Goal: Transaction & Acquisition: Purchase product/service

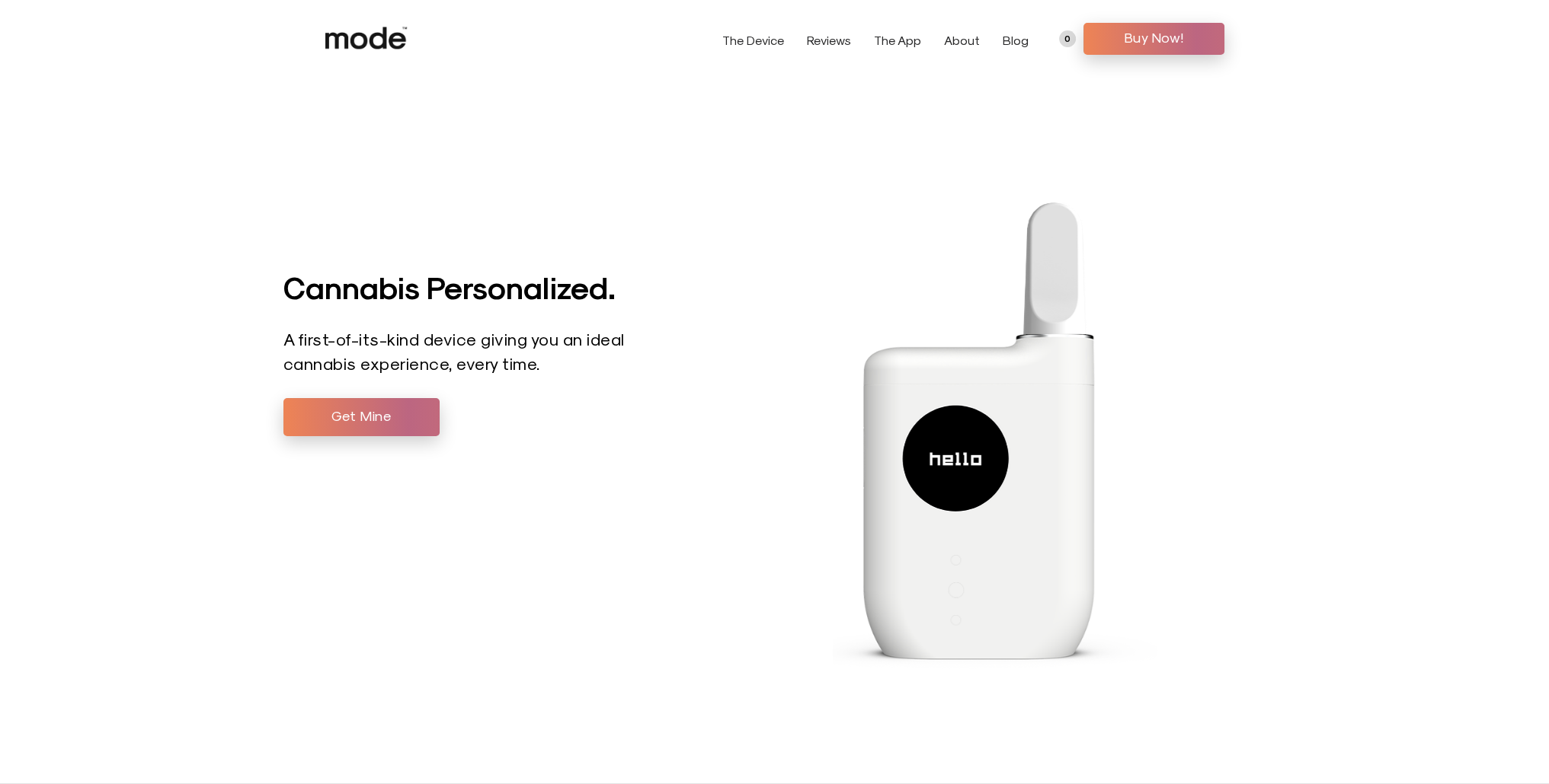
click at [1115, 42] on span "Buy Now!" at bounding box center [1154, 37] width 118 height 23
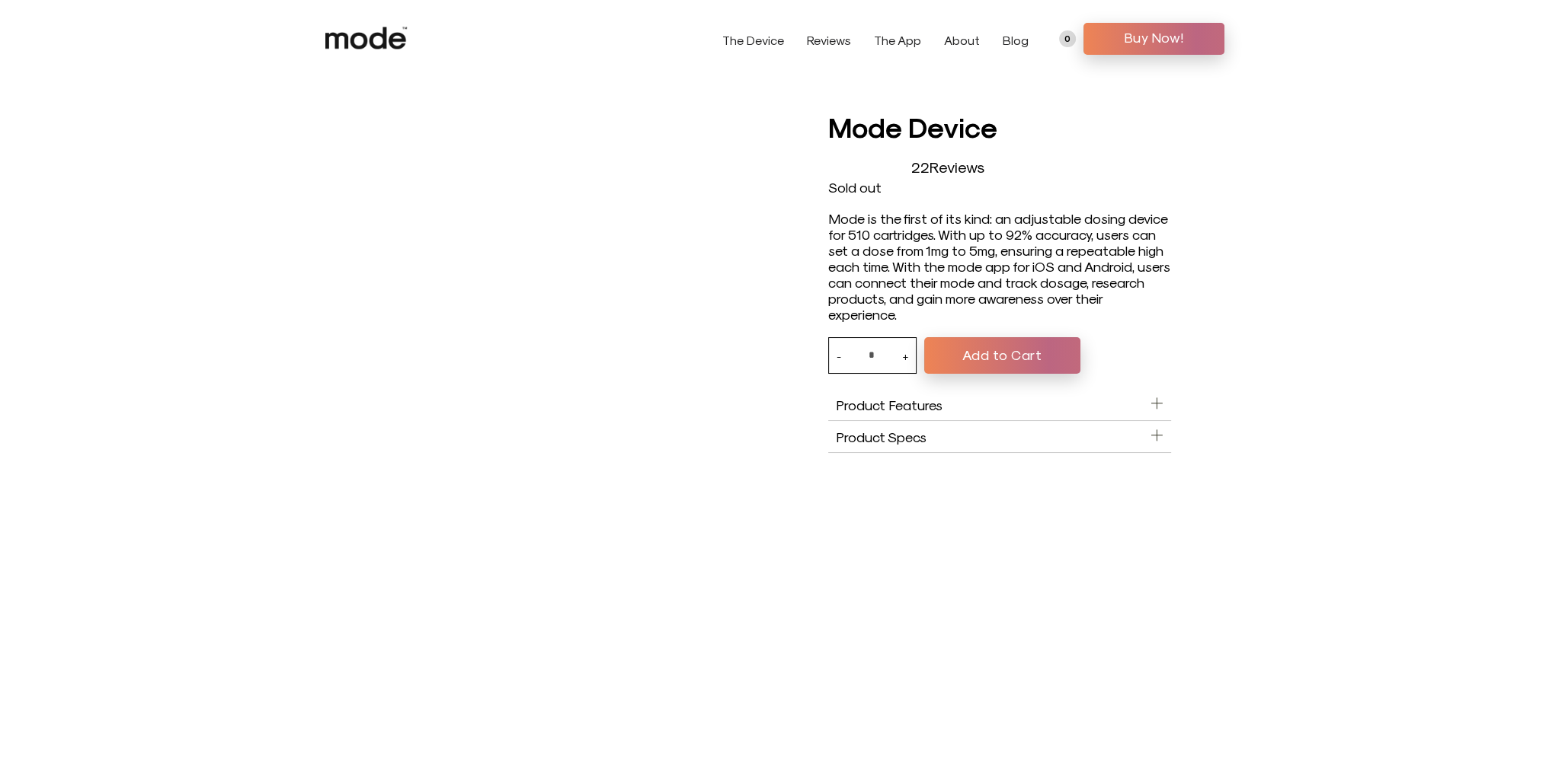
click at [995, 360] on button "Add to Cart" at bounding box center [1003, 355] width 157 height 37
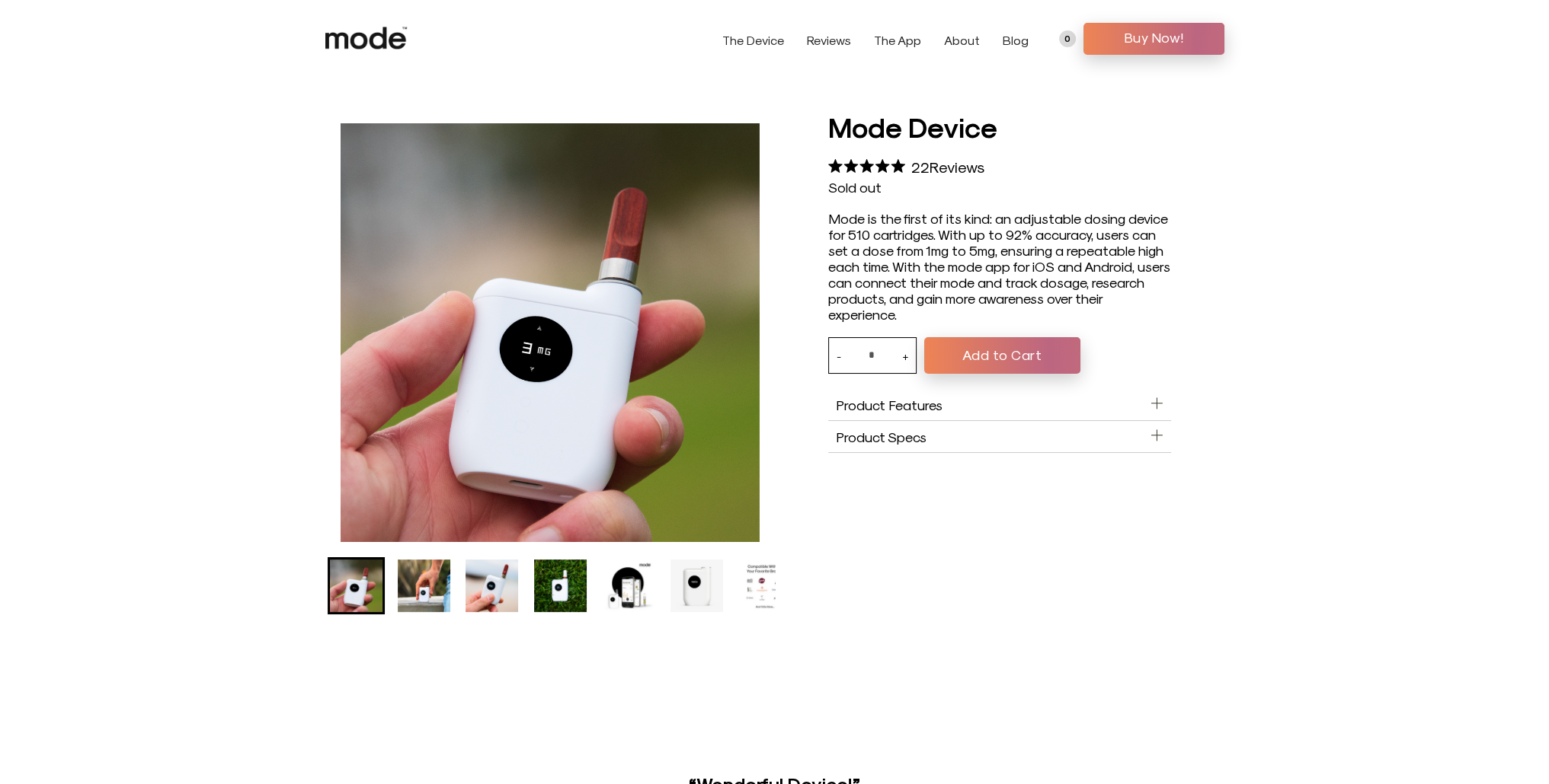
click at [905, 365] on button "+" at bounding box center [905, 355] width 6 height 35
type input "*"
click at [937, 353] on button "Add to Cart" at bounding box center [1003, 355] width 157 height 37
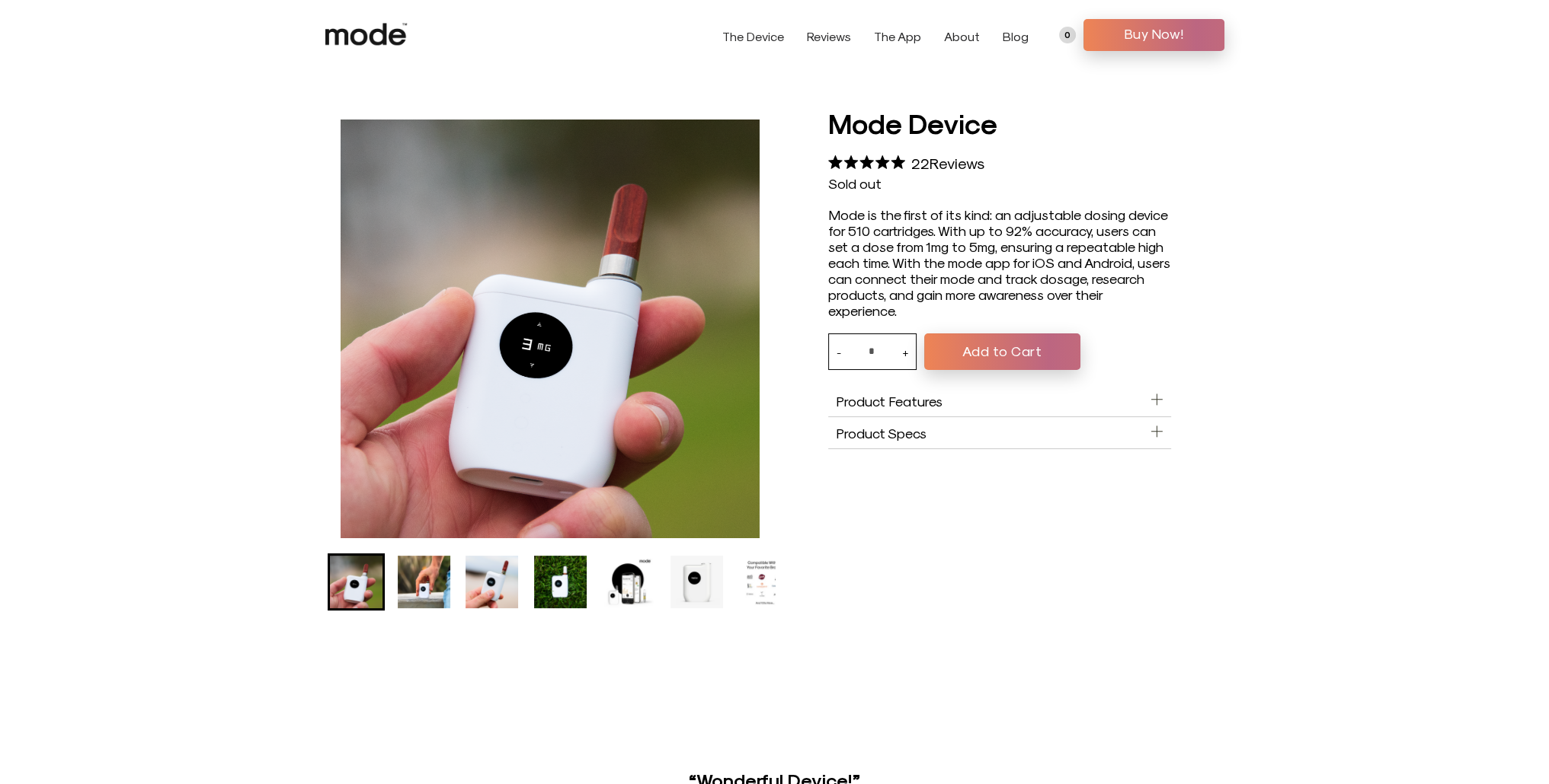
scroll to position [304, 0]
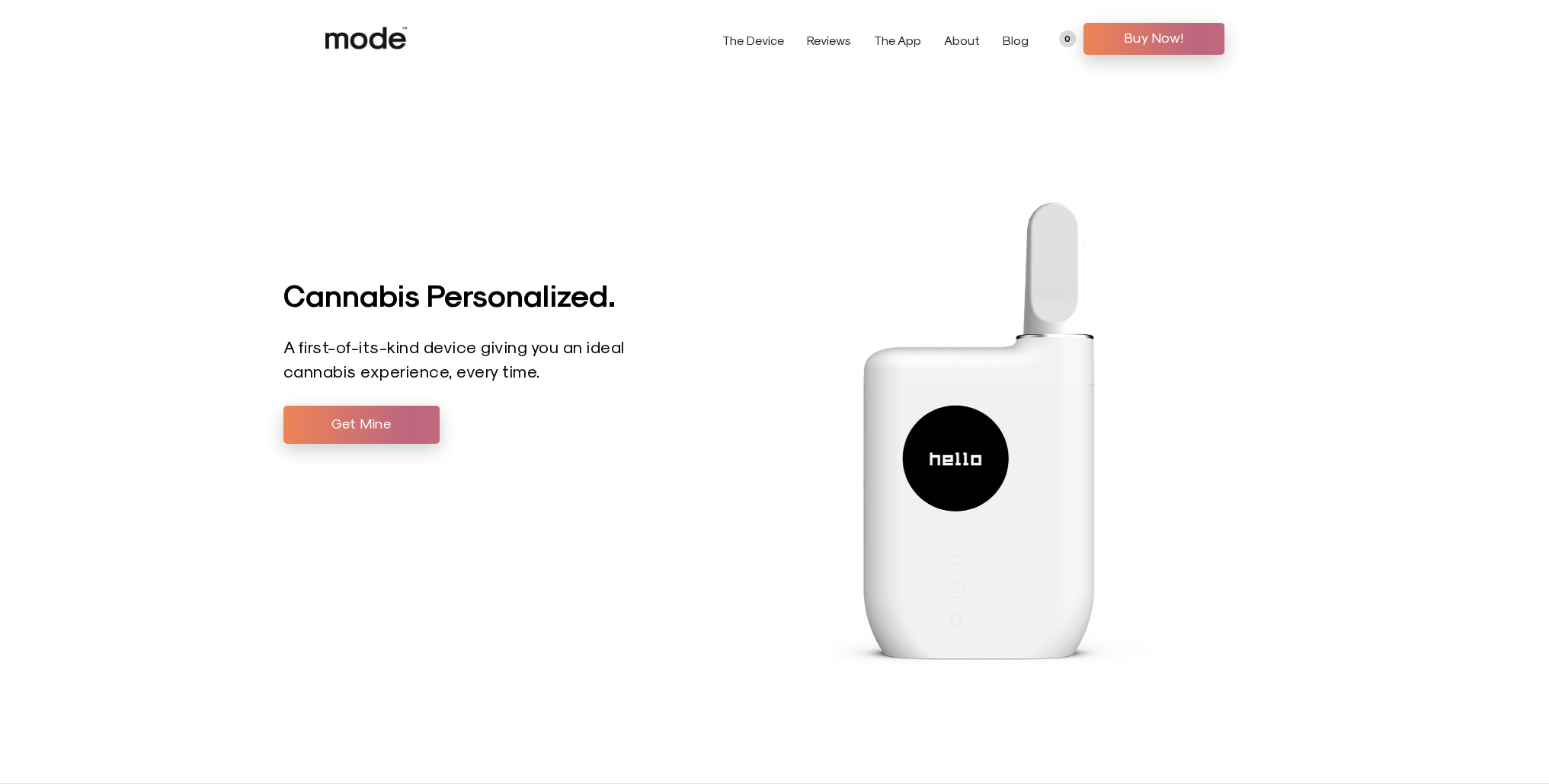
click at [1139, 17] on header "The Device The App About FAQs Compatibility Blog Contact" at bounding box center [774, 38] width 1549 height 77
click at [1143, 34] on span "Buy Now!" at bounding box center [1154, 37] width 118 height 23
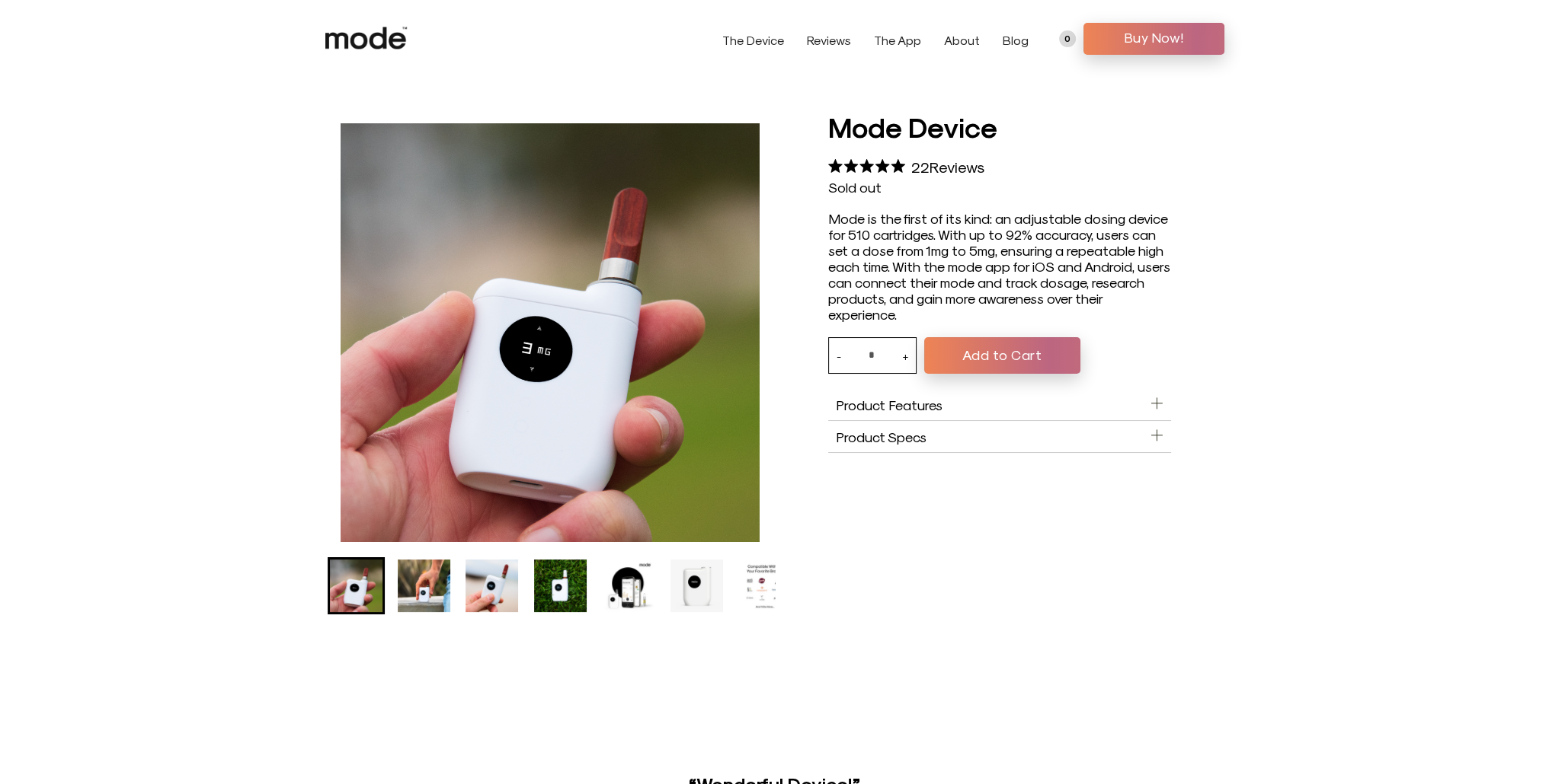
click at [972, 358] on button "Add to Cart" at bounding box center [1003, 355] width 157 height 37
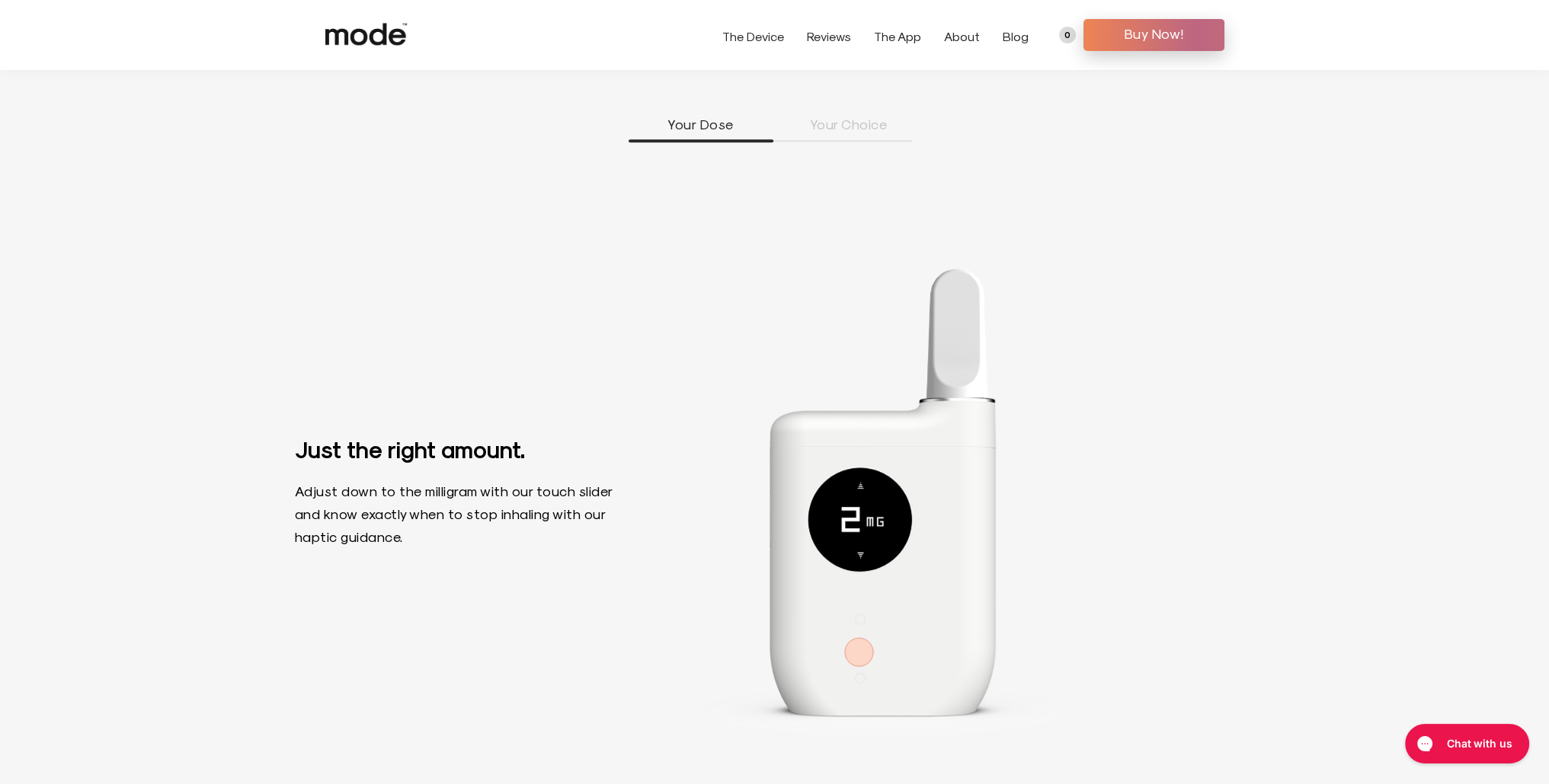
scroll to position [1142, 0]
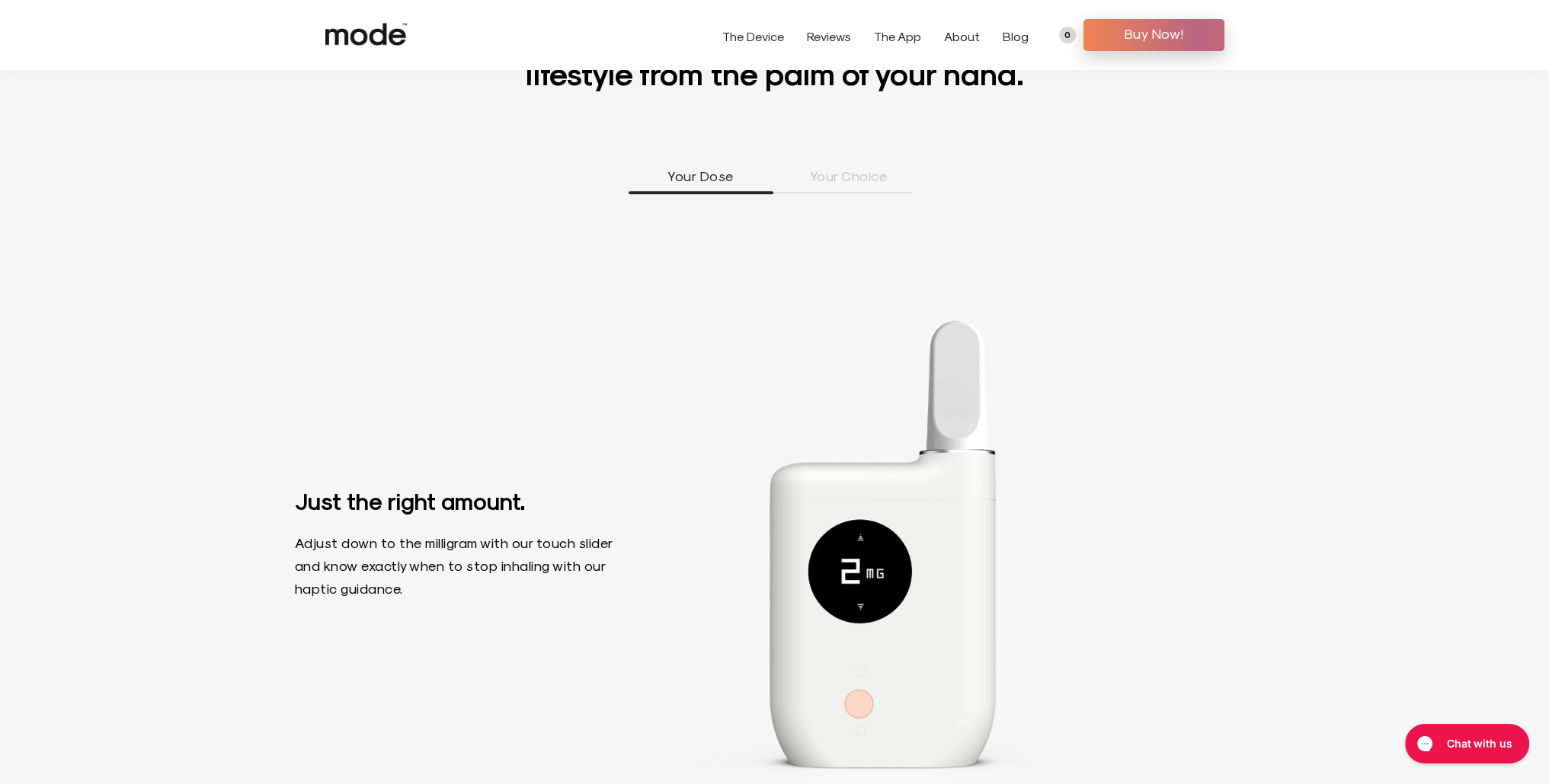
click at [868, 197] on div "Your Dose Your Choice Just the right amount. Adjust down to the milligram with …" at bounding box center [774, 509] width 1549 height 685
click at [869, 173] on li "Your Choice" at bounding box center [848, 180] width 145 height 27
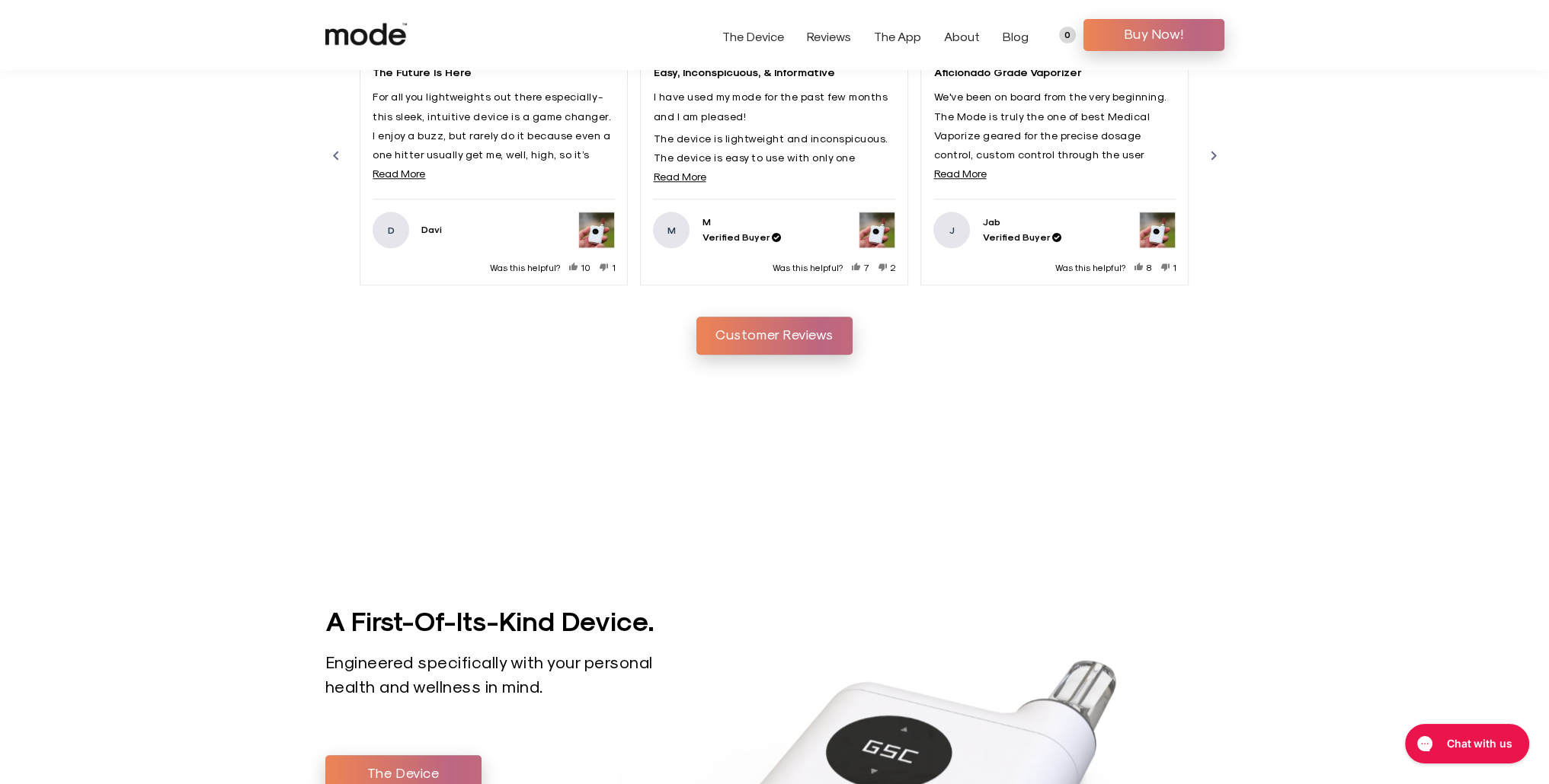
scroll to position [1980, 0]
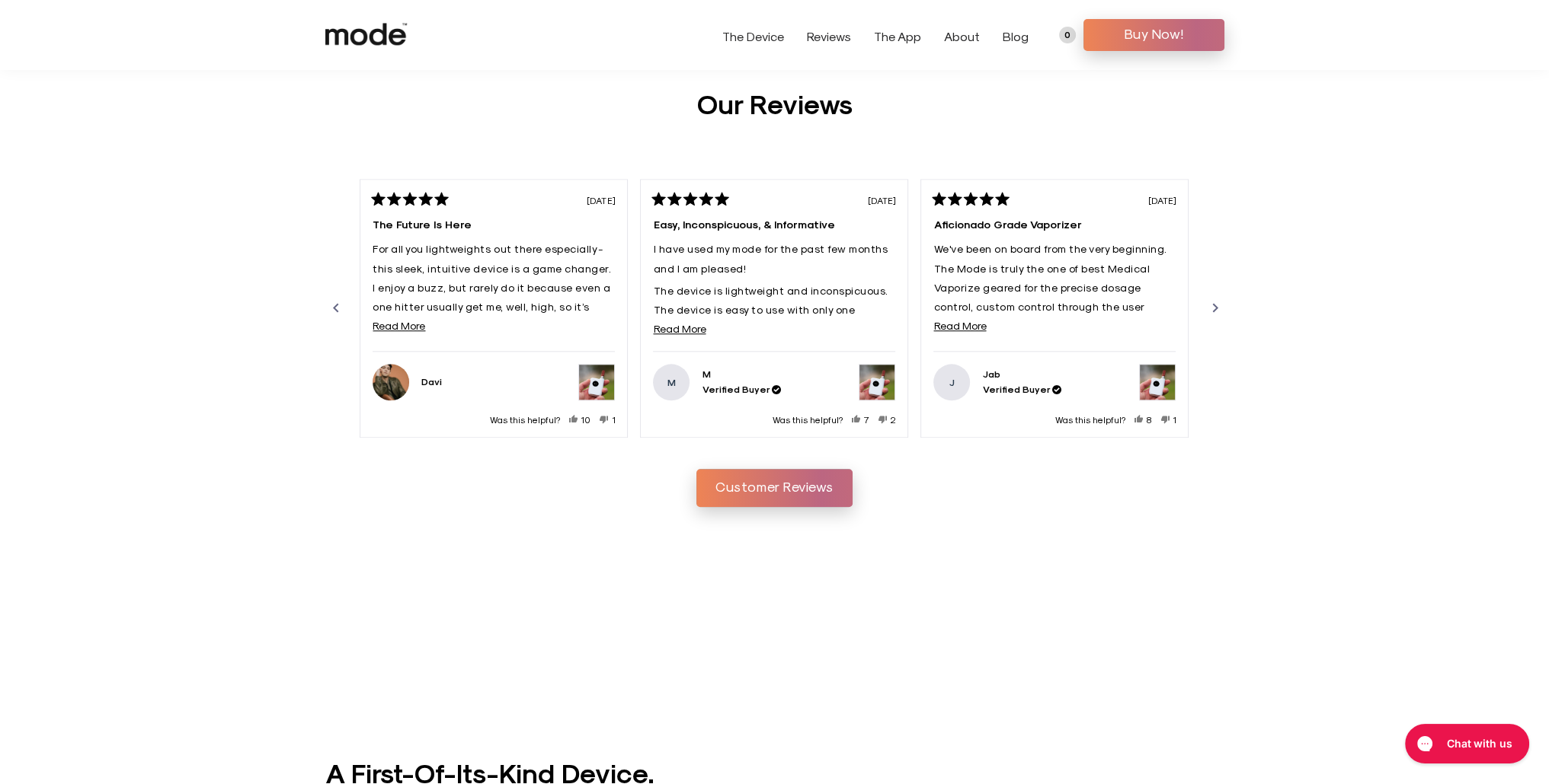
click at [1218, 300] on div "Next" at bounding box center [1215, 307] width 18 height 18
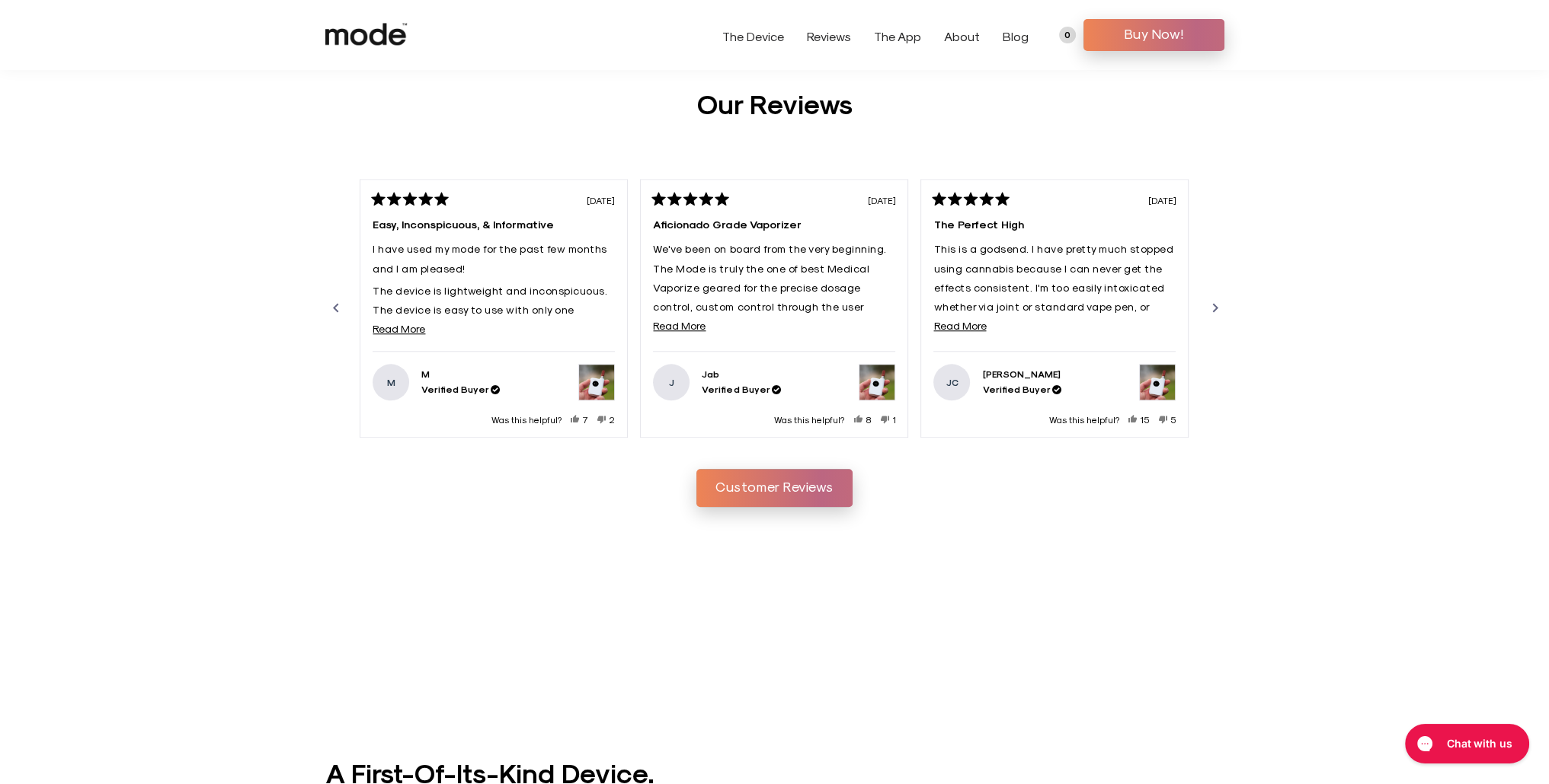
click at [1218, 300] on div "Next" at bounding box center [1215, 307] width 18 height 18
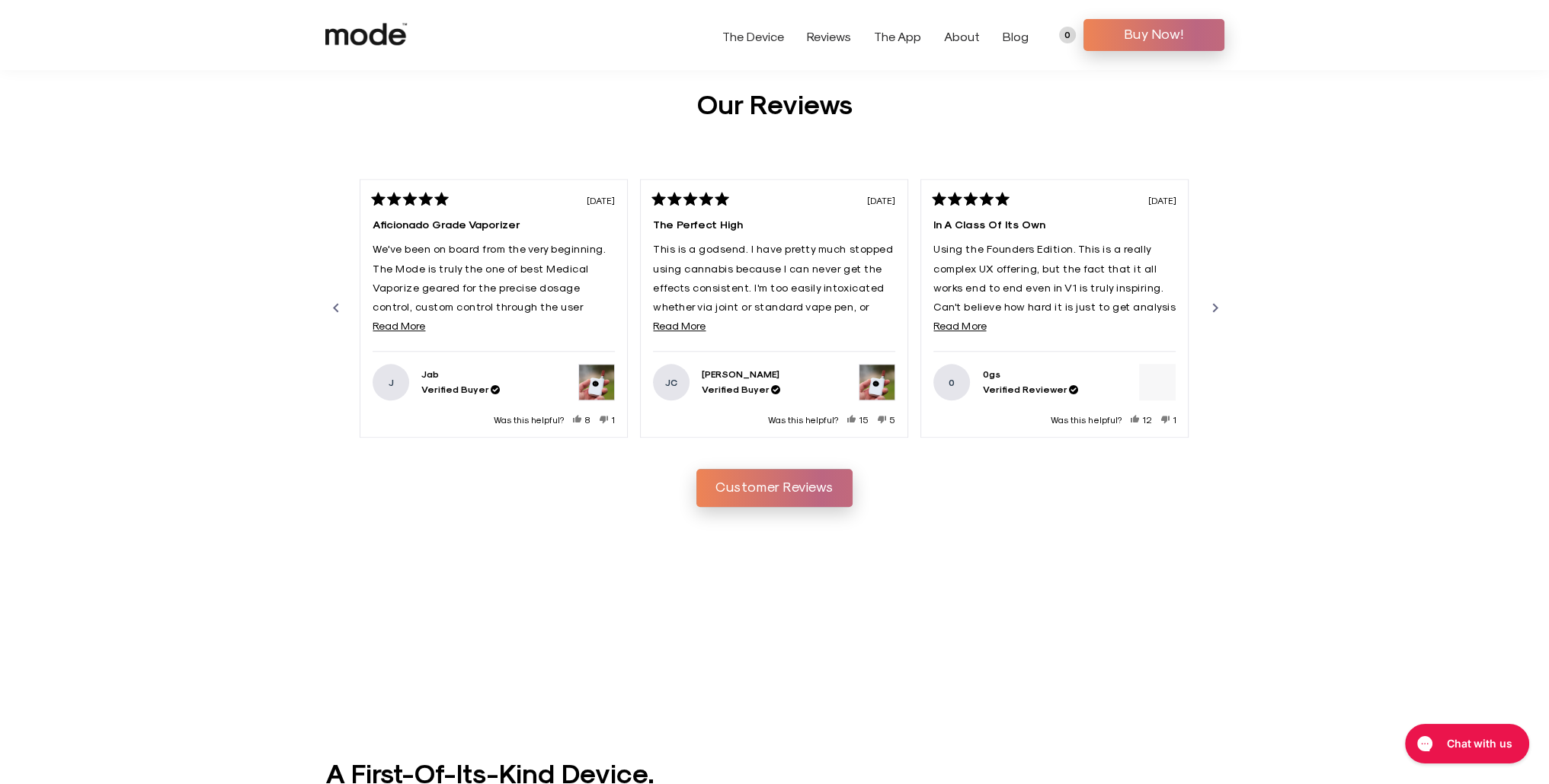
click at [1218, 300] on div "Next" at bounding box center [1215, 307] width 18 height 18
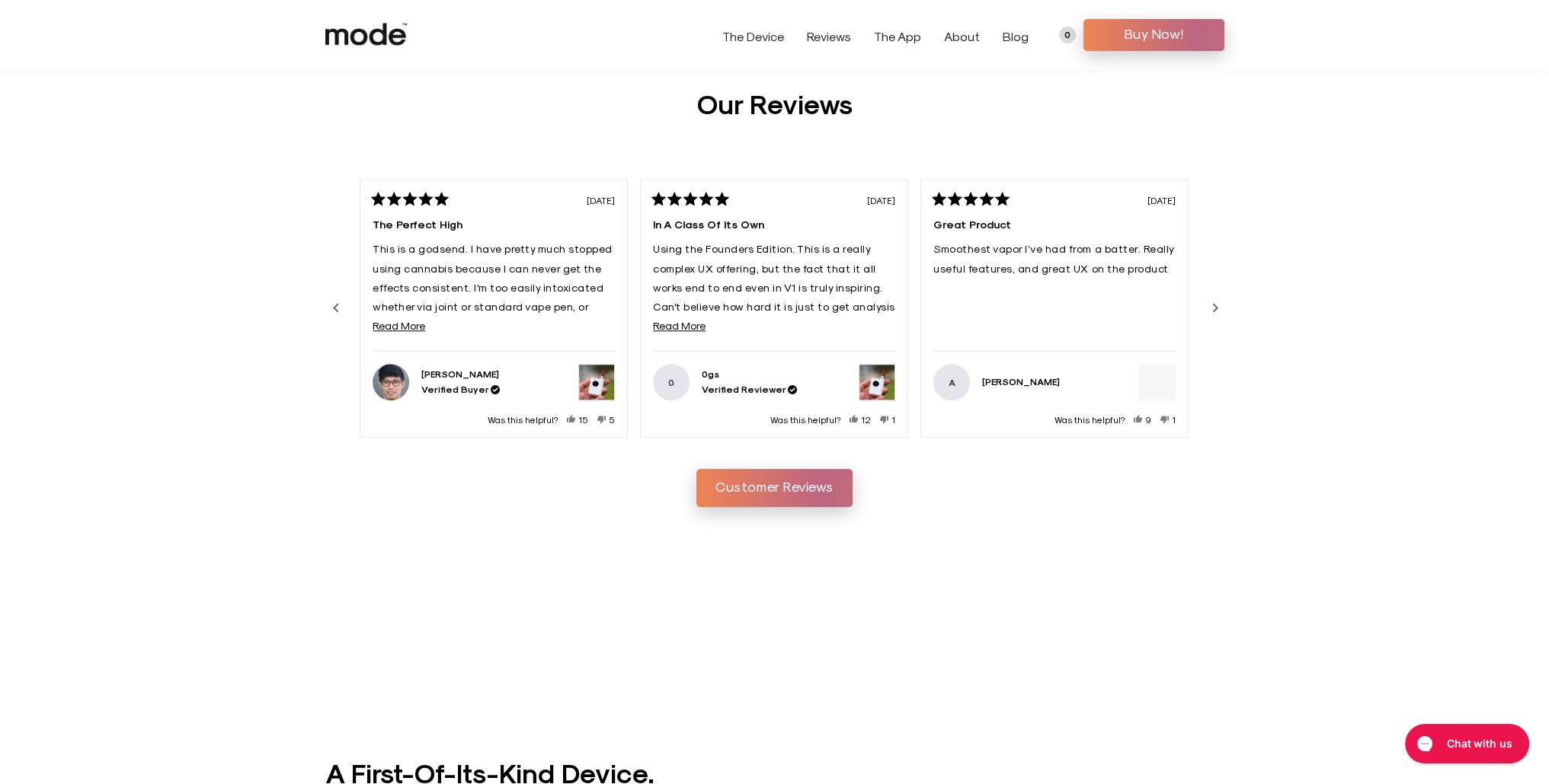
click at [1218, 300] on div "Next" at bounding box center [1215, 307] width 18 height 18
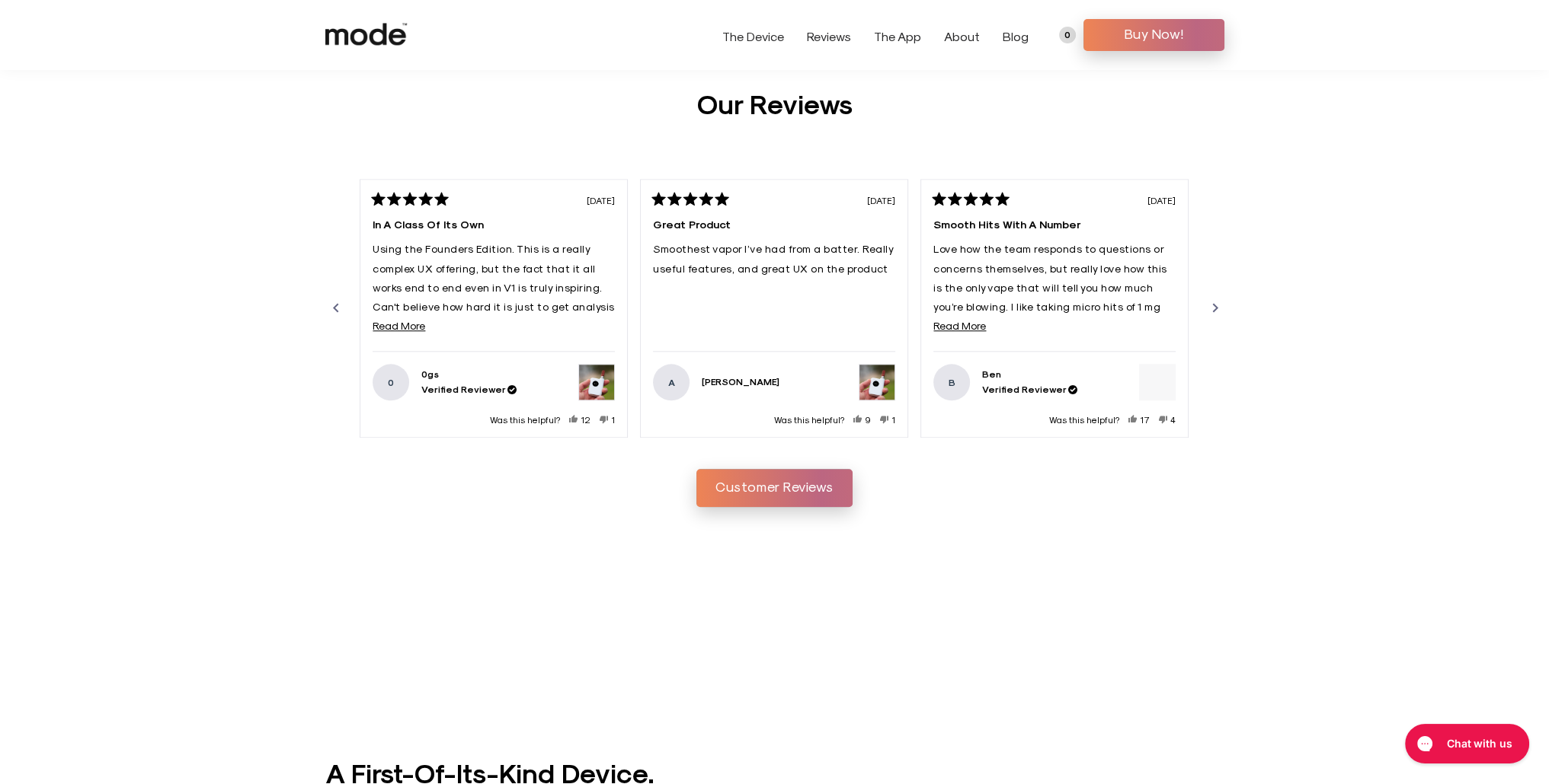
click at [1218, 300] on div "Next" at bounding box center [1215, 307] width 18 height 18
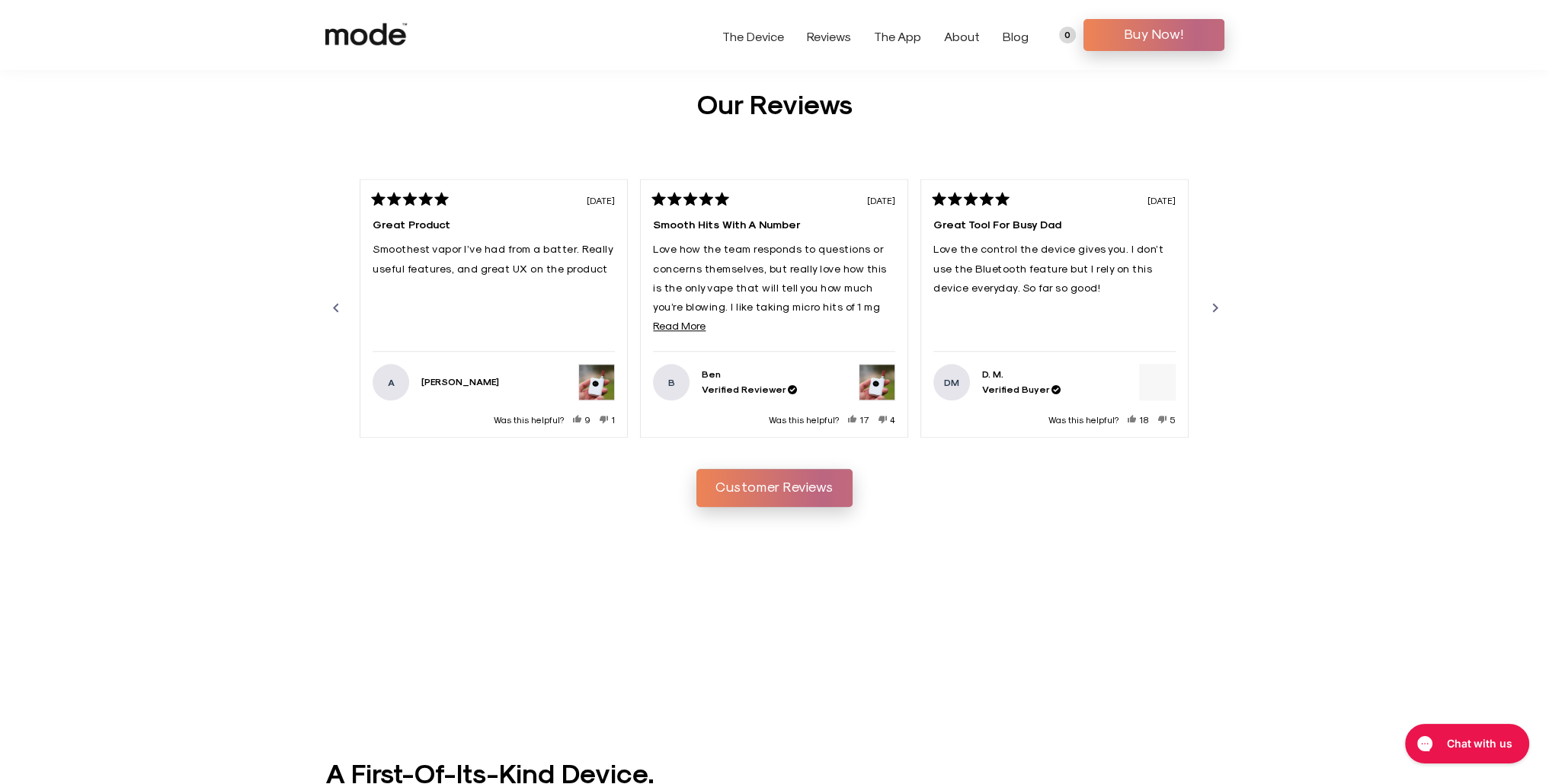
click at [1218, 300] on div "Next" at bounding box center [1215, 307] width 18 height 18
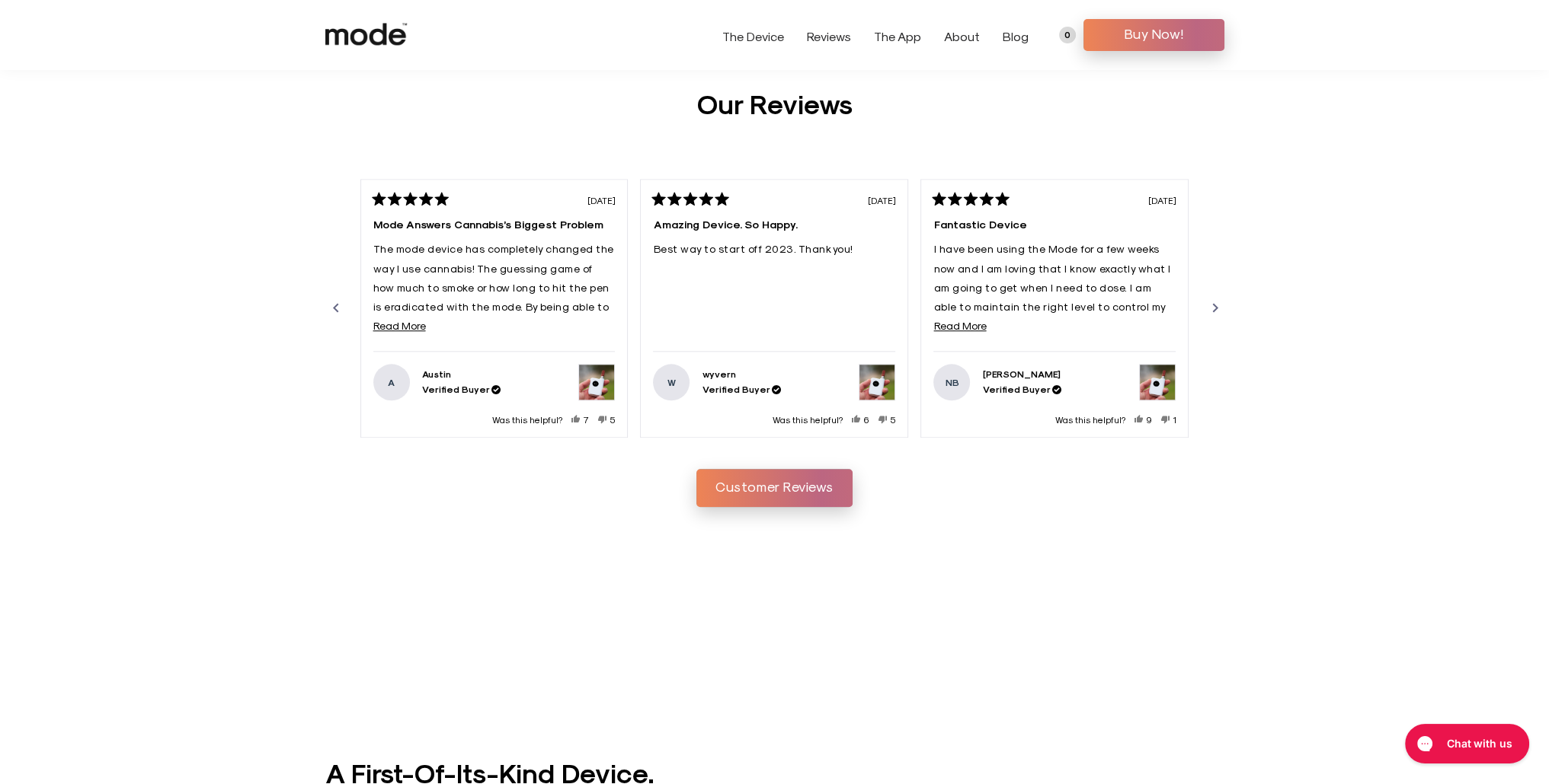
click at [1218, 300] on div "Next" at bounding box center [1215, 307] width 18 height 18
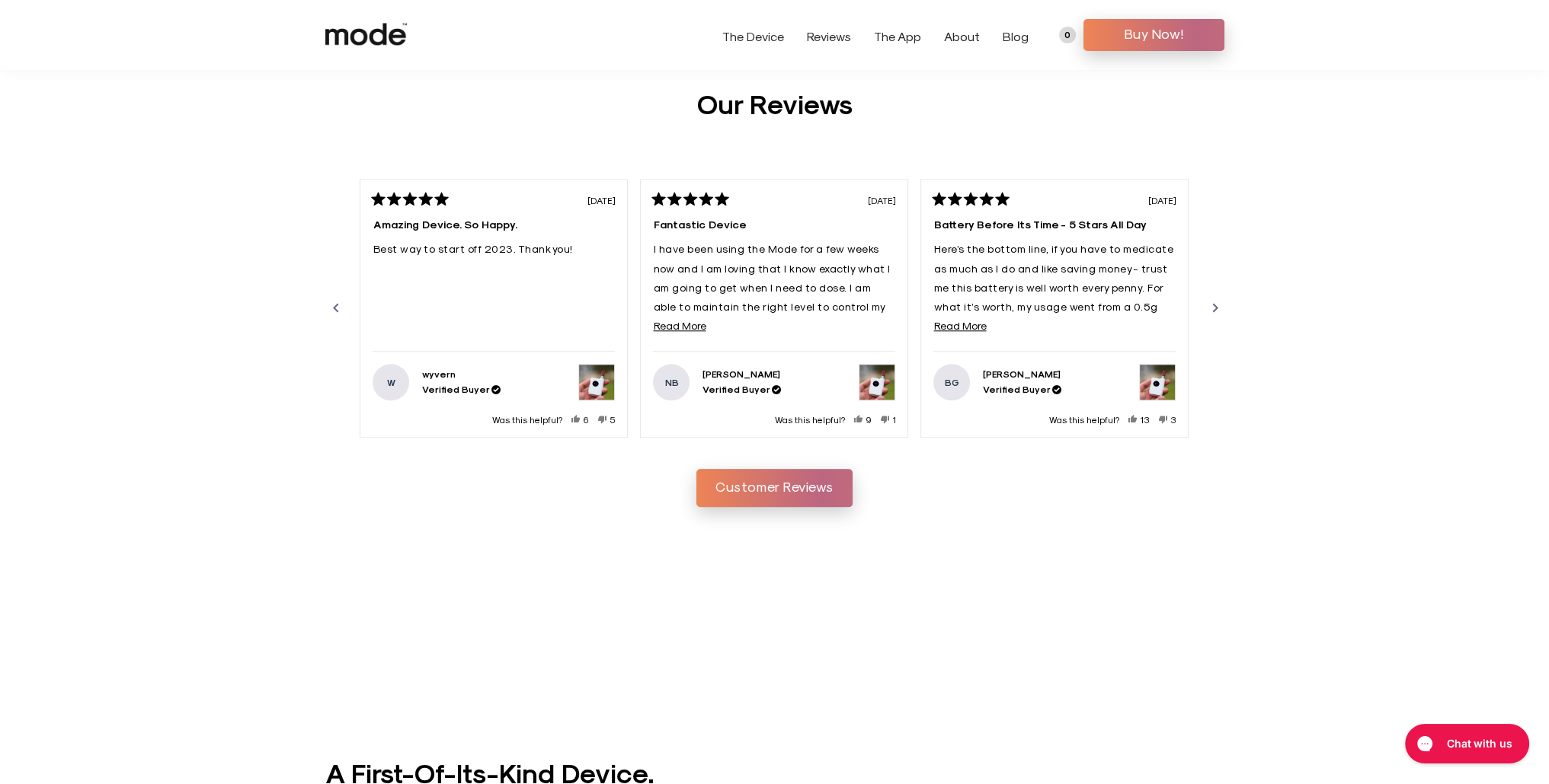
click at [1218, 300] on div "Next" at bounding box center [1215, 307] width 18 height 18
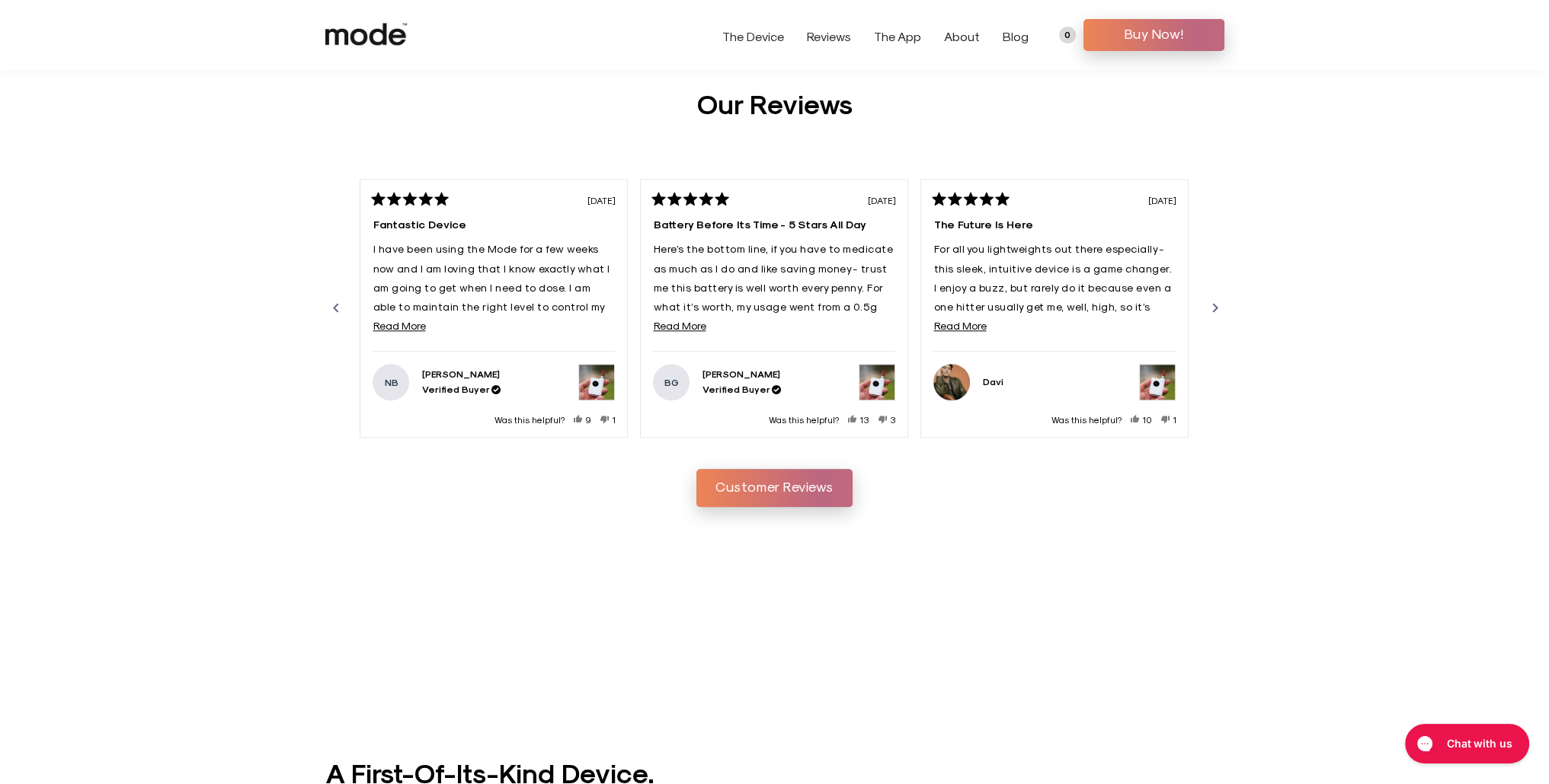
click at [1218, 300] on div "Next" at bounding box center [1215, 307] width 18 height 18
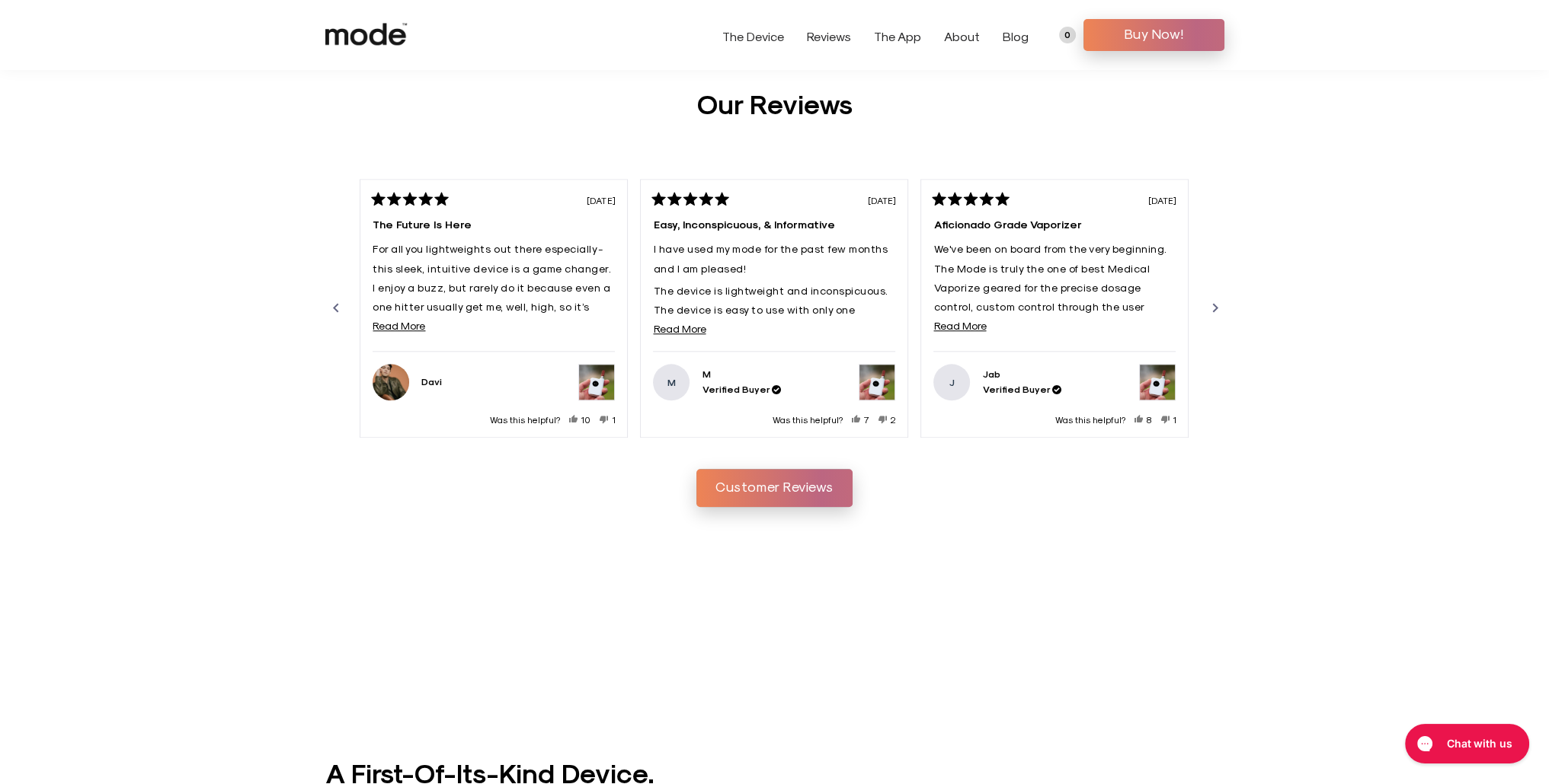
click at [1218, 300] on div "Next" at bounding box center [1215, 307] width 18 height 18
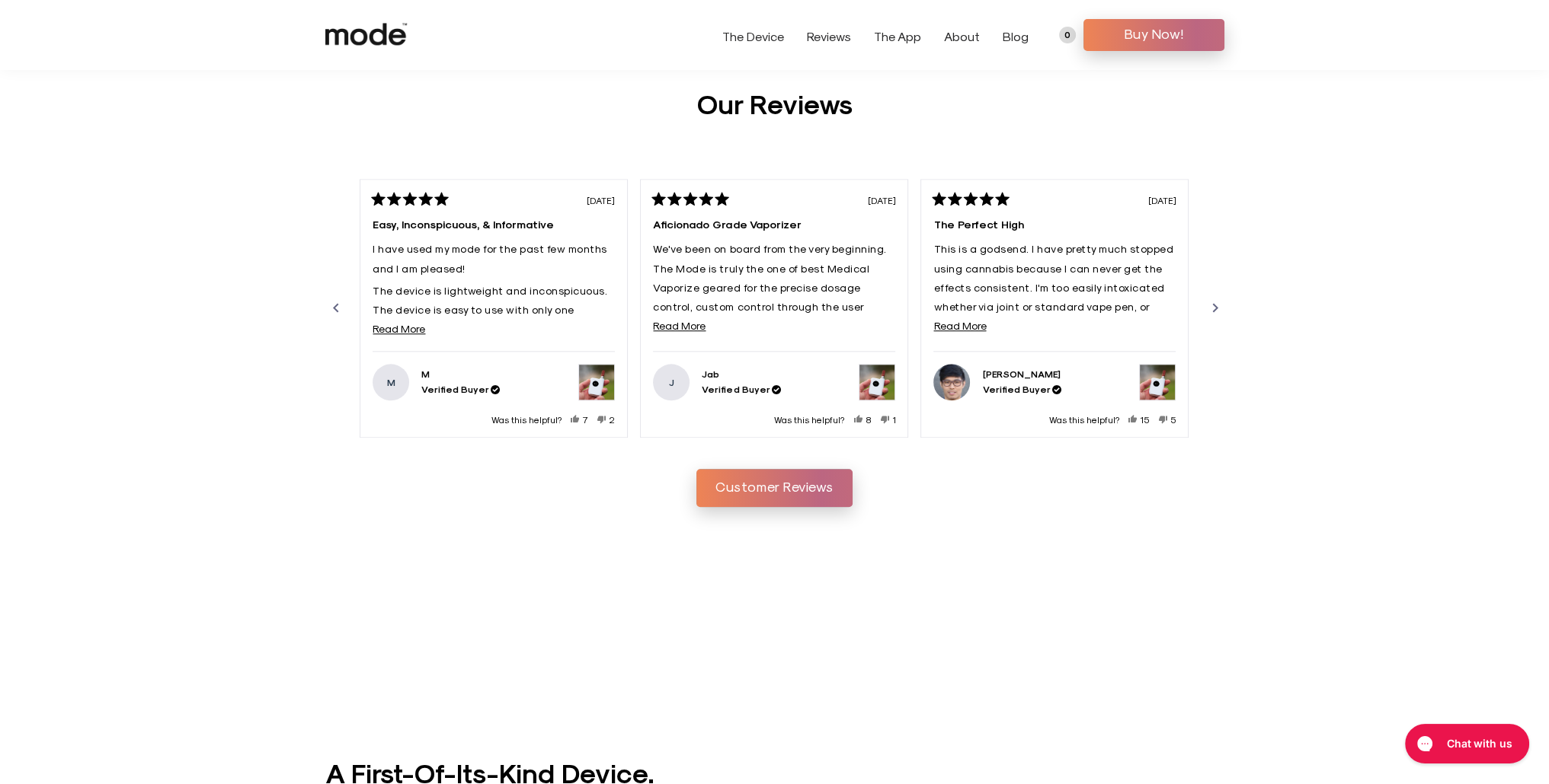
click at [1218, 300] on div "Next" at bounding box center [1215, 307] width 18 height 18
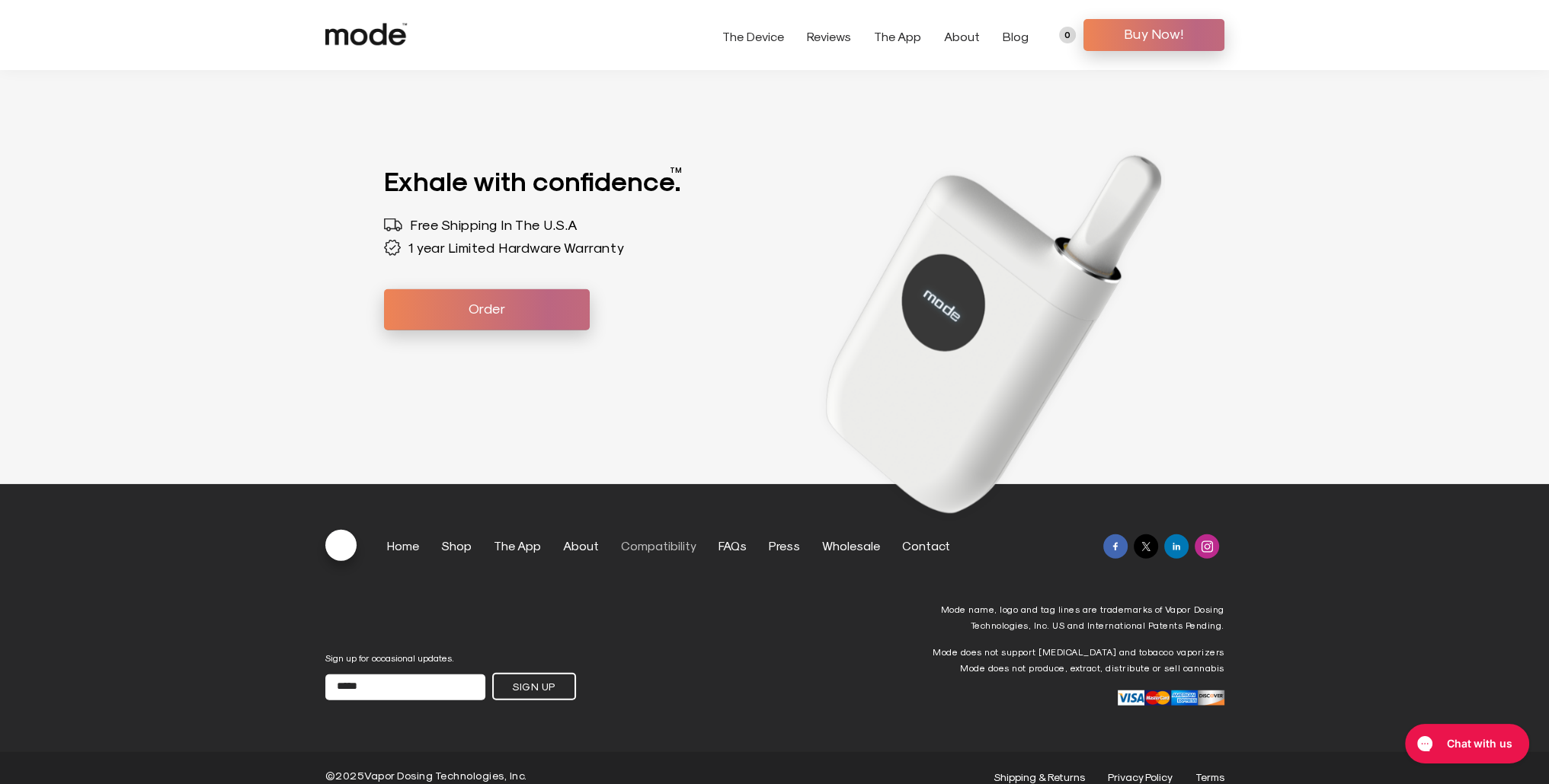
scroll to position [4981, 0]
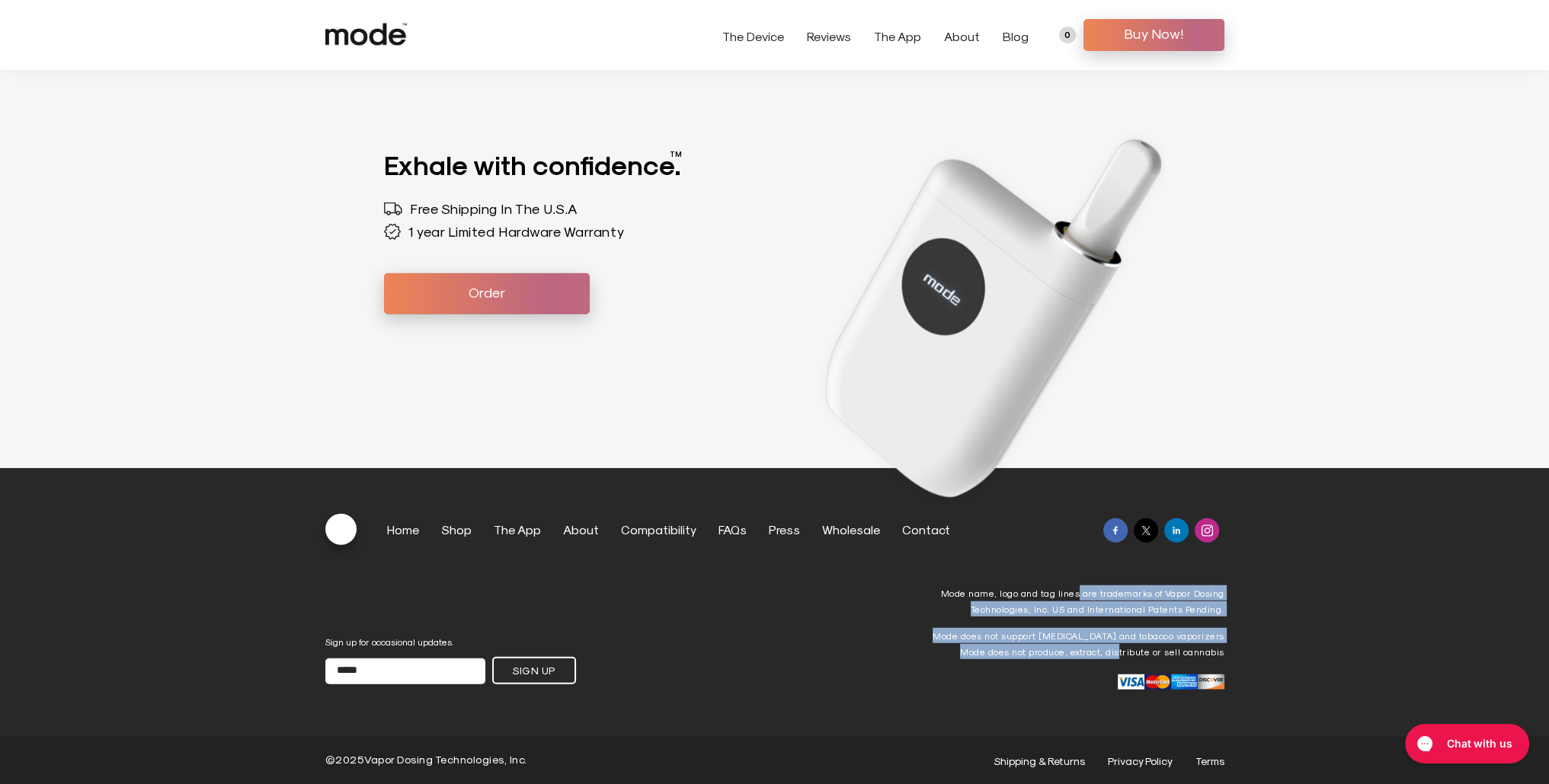
drag, startPoint x: 1084, startPoint y: 598, endPoint x: 724, endPoint y: 623, distance: 360.9
click at [1109, 650] on div "Mode name, logo and tag lines are trademarks of Vapor Dosing Technologies, Inc.…" at bounding box center [905, 638] width 640 height 105
click at [902, 530] on link "Contact" at bounding box center [925, 530] width 48 height 14
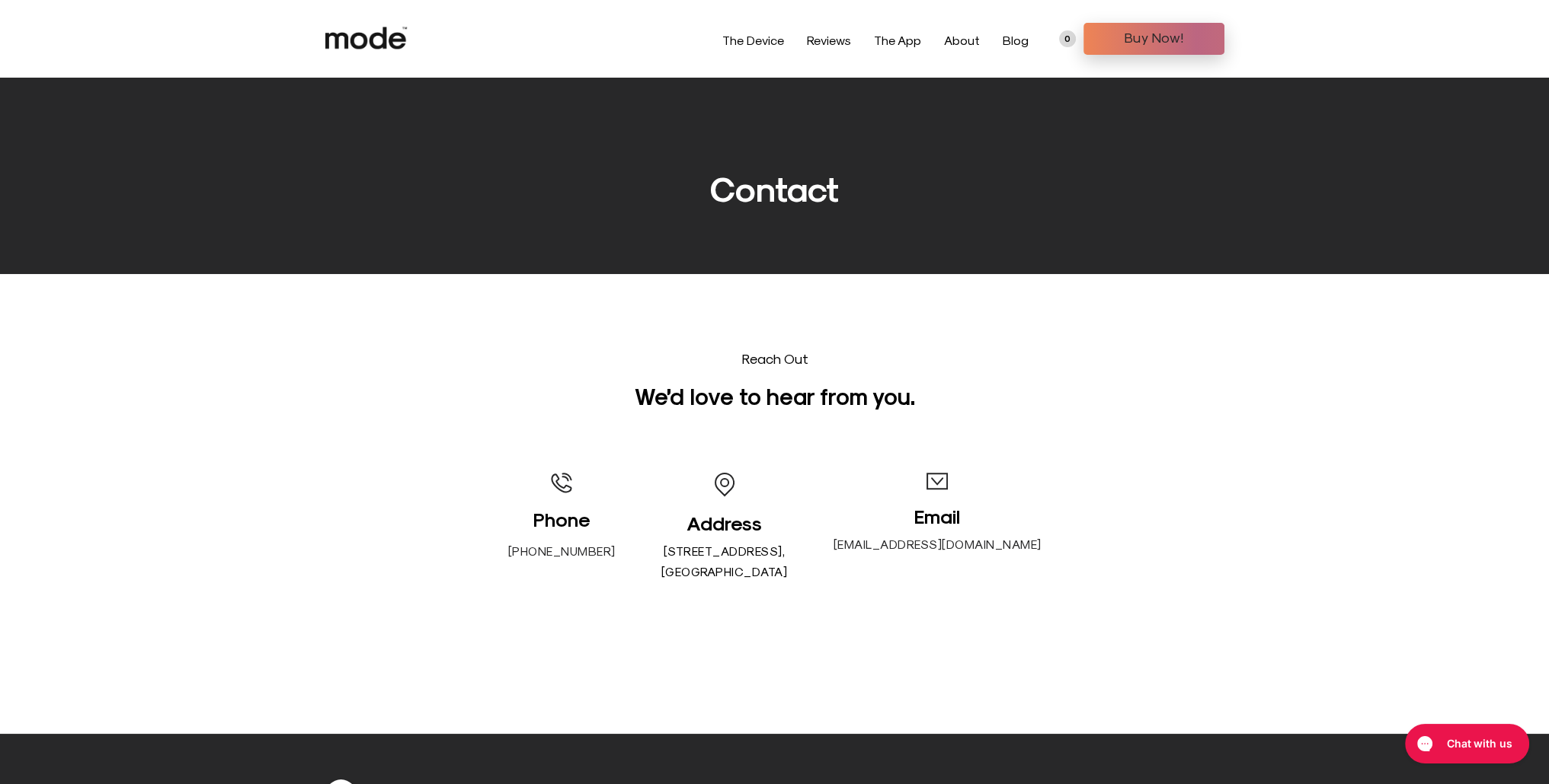
click at [1000, 548] on p "[EMAIL_ADDRESS][DOMAIN_NAME]" at bounding box center [938, 544] width 208 height 20
click at [381, 12] on header "The Device The App About FAQs Compatibility Blog Contact" at bounding box center [774, 38] width 1549 height 77
